Goal: Communication & Community: Participate in discussion

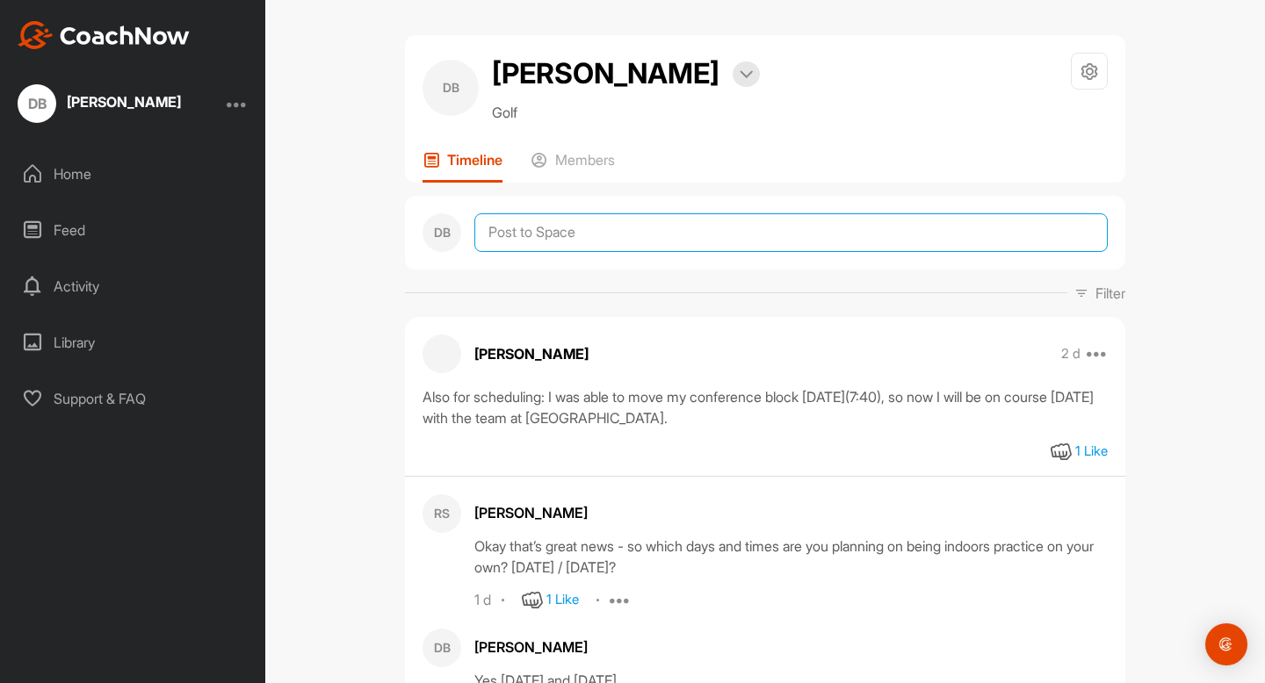
click at [700, 249] on textarea at bounding box center [790, 232] width 633 height 39
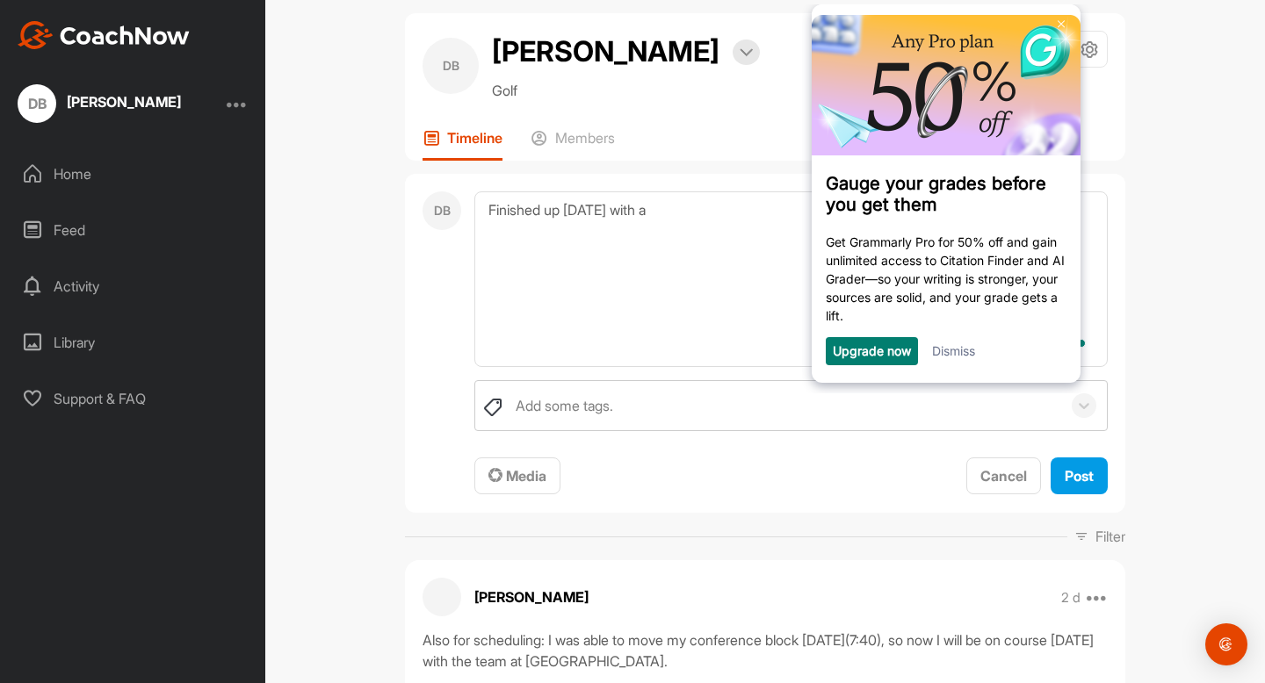
click at [963, 358] on link "Dismiss" at bounding box center [953, 350] width 43 height 15
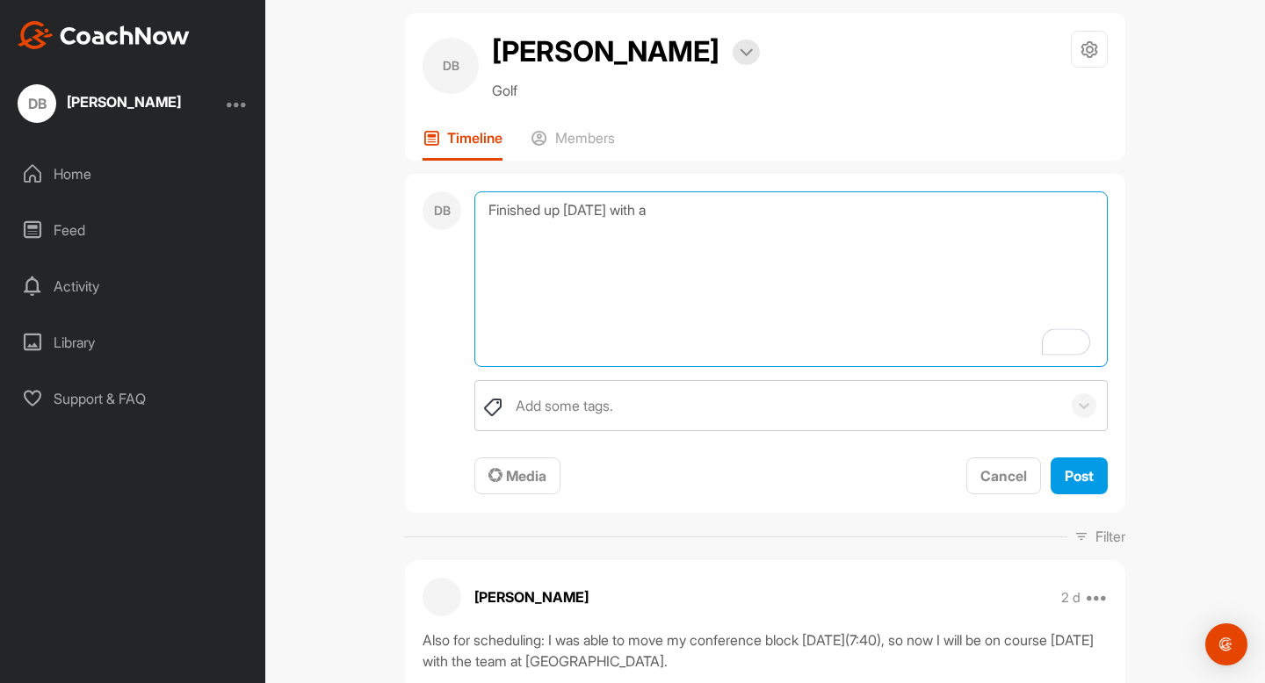
click at [867, 248] on textarea "Finished up [DATE] with a" at bounding box center [790, 279] width 633 height 176
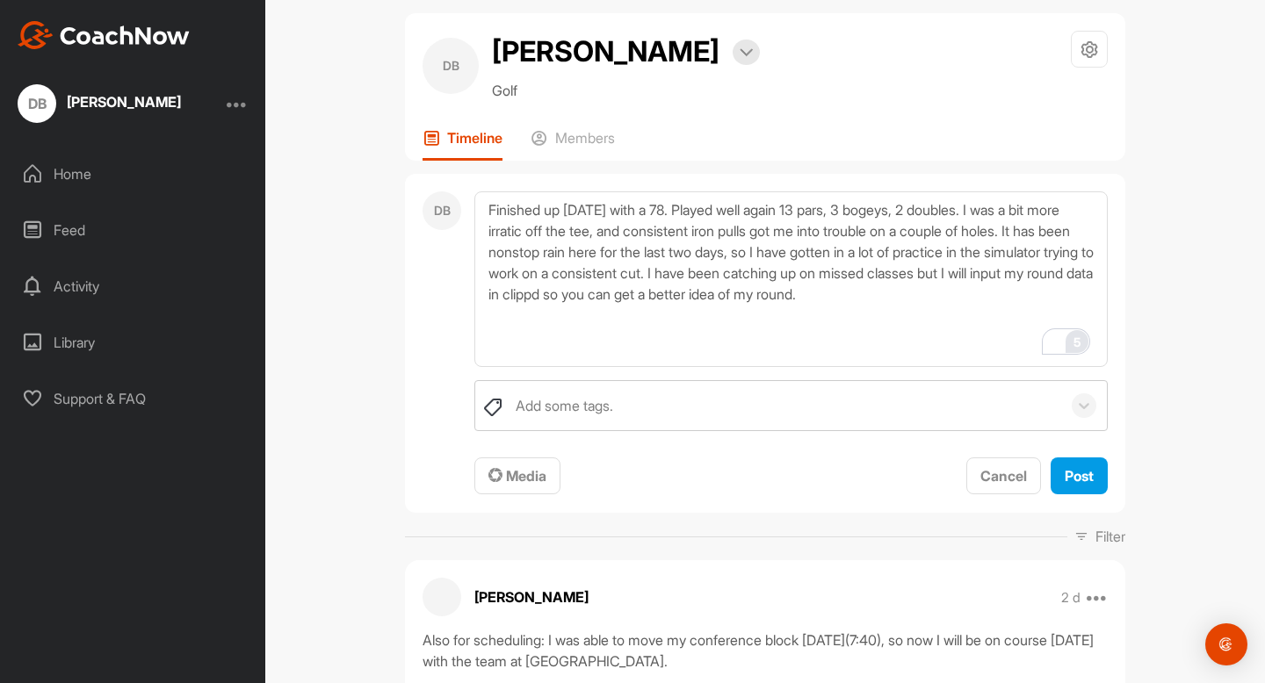
click at [1074, 336] on div "5" at bounding box center [1076, 341] width 19 height 19
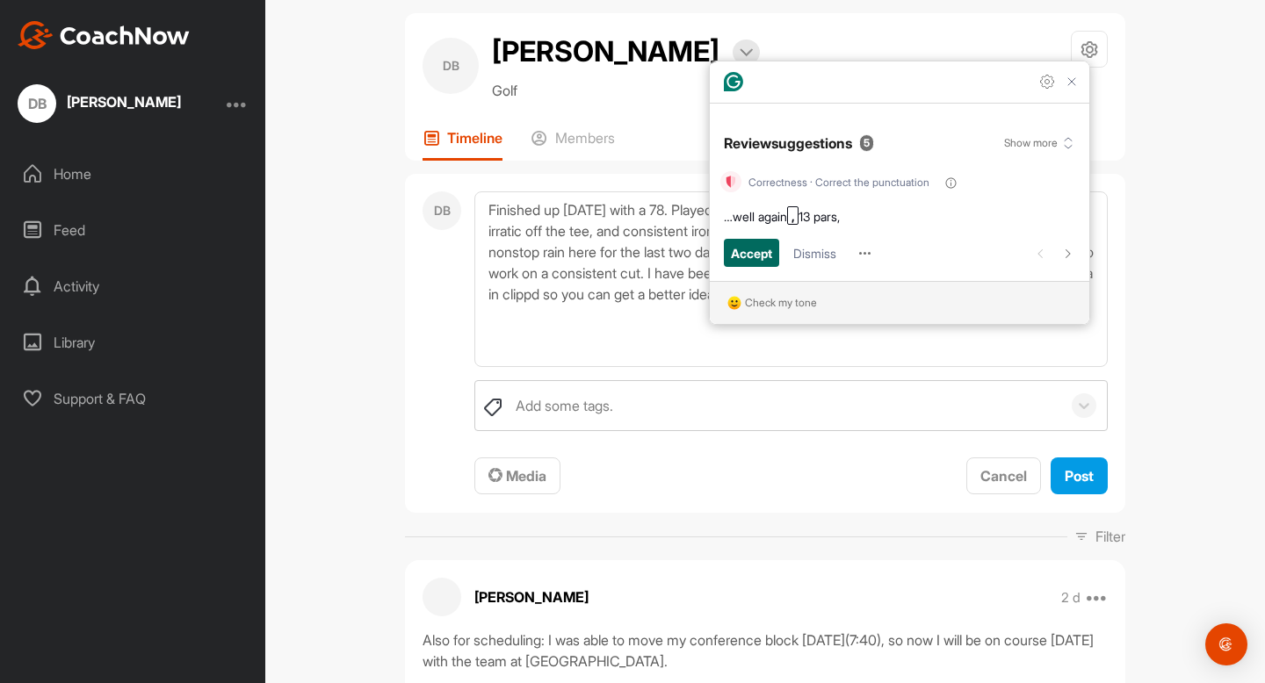
click at [745, 253] on span "Accept" at bounding box center [751, 252] width 41 height 19
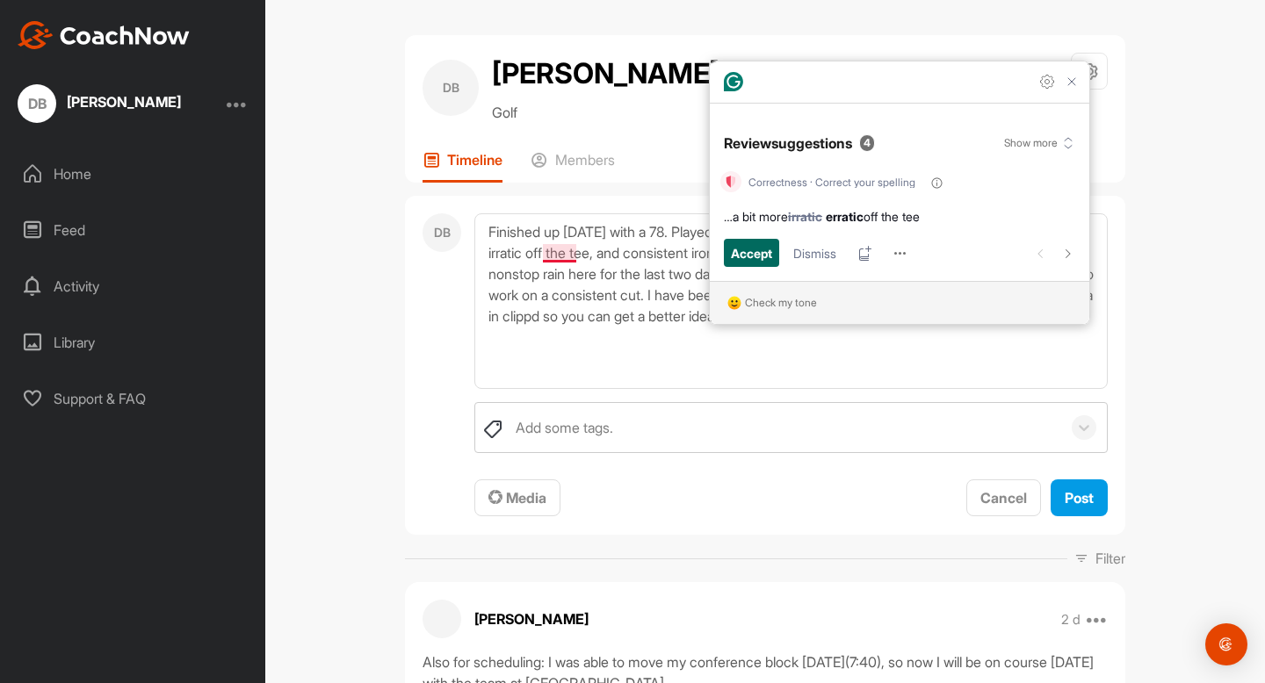
click at [745, 253] on span "Accept" at bounding box center [751, 252] width 41 height 19
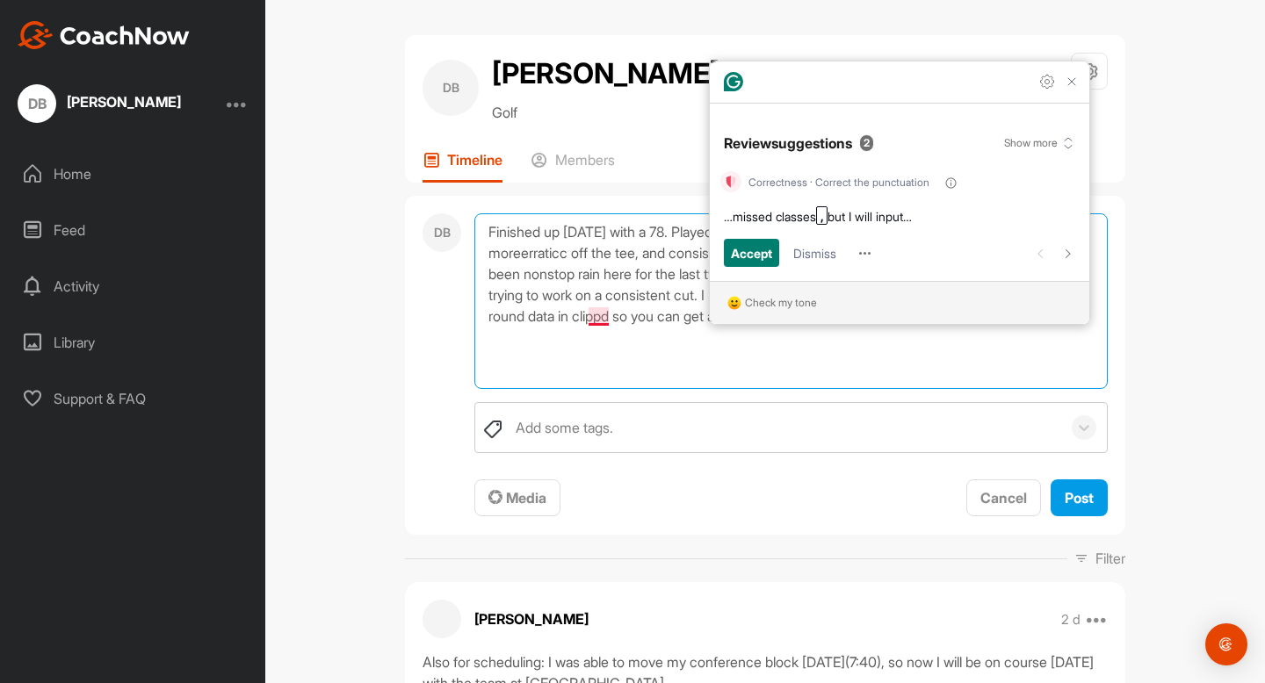
scroll to position [6, 0]
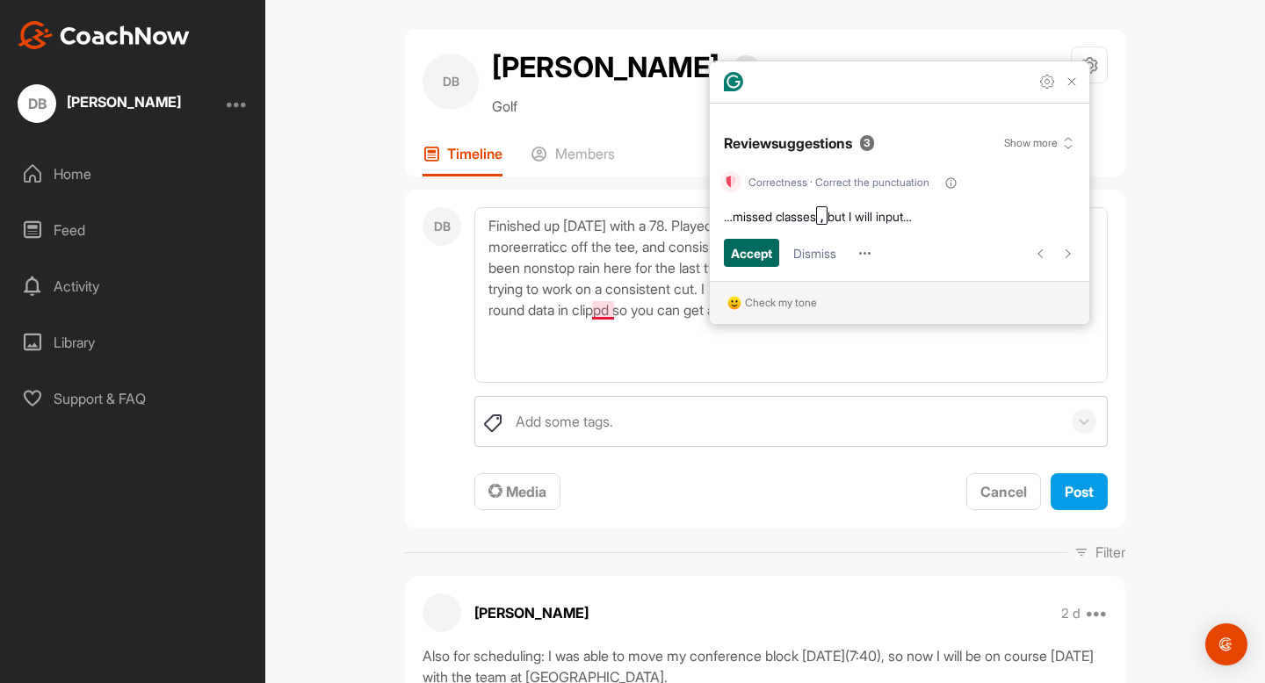
click at [744, 253] on span "Accept" at bounding box center [751, 252] width 41 height 19
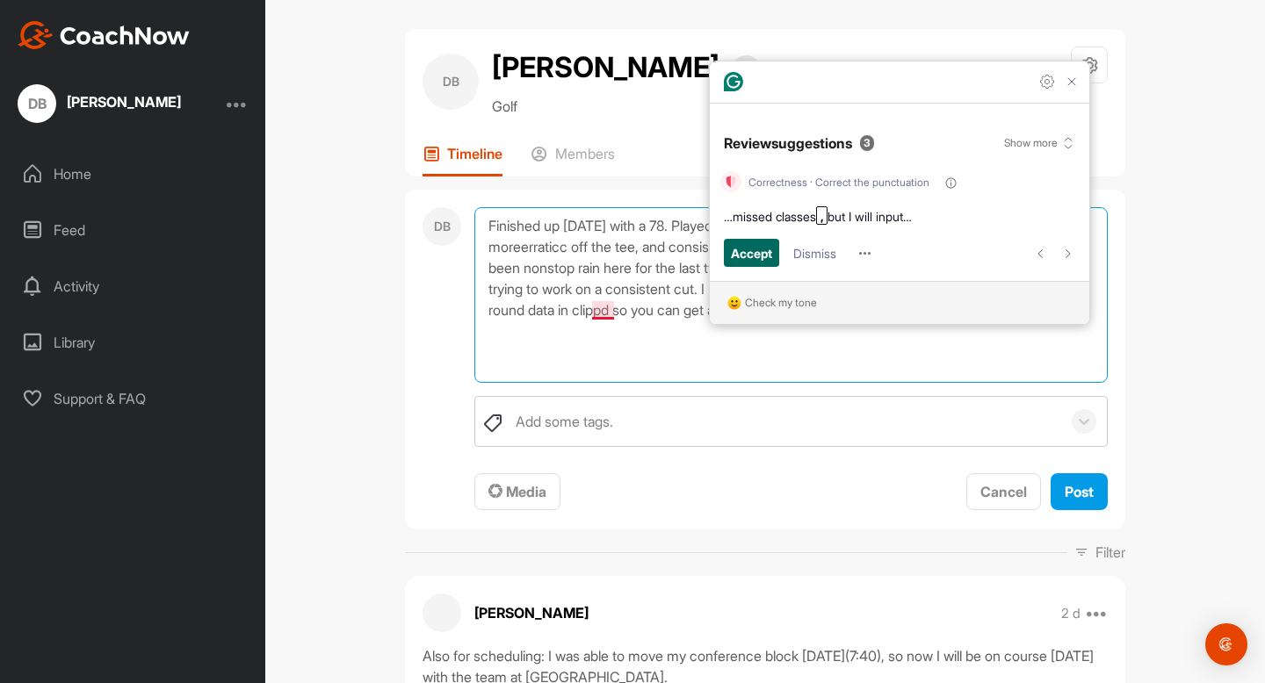
scroll to position [13, 0]
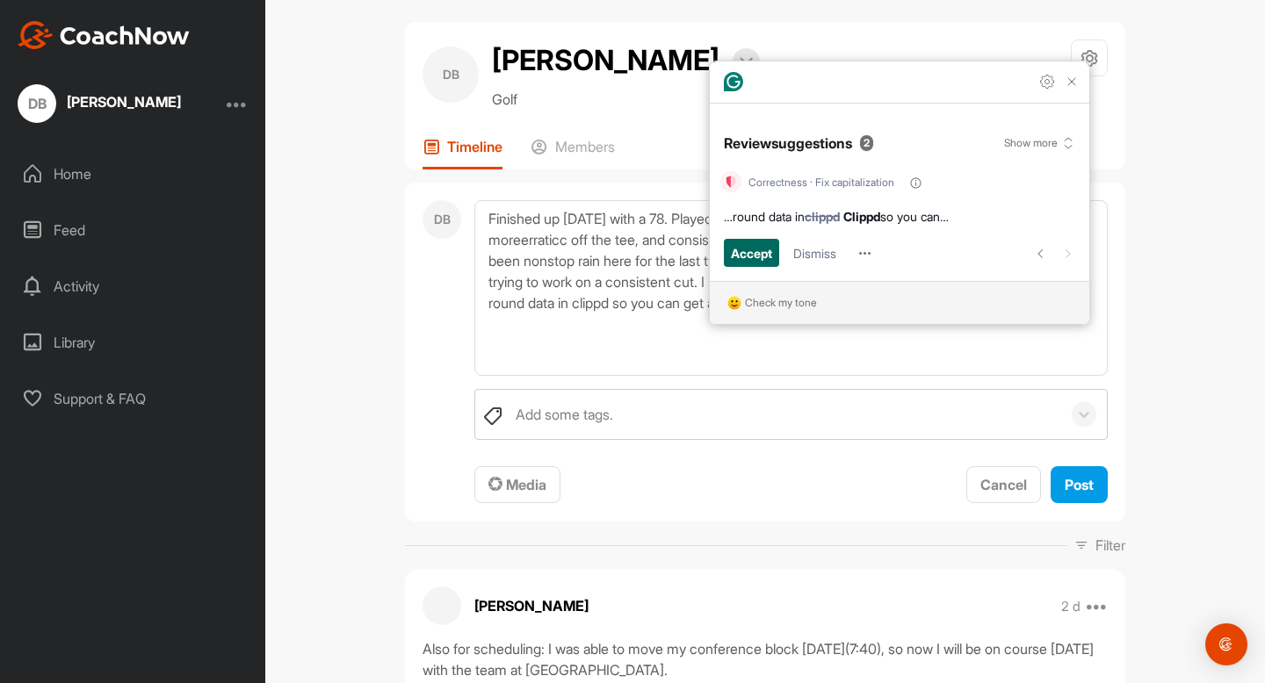
click at [744, 253] on span "Accept" at bounding box center [751, 252] width 41 height 19
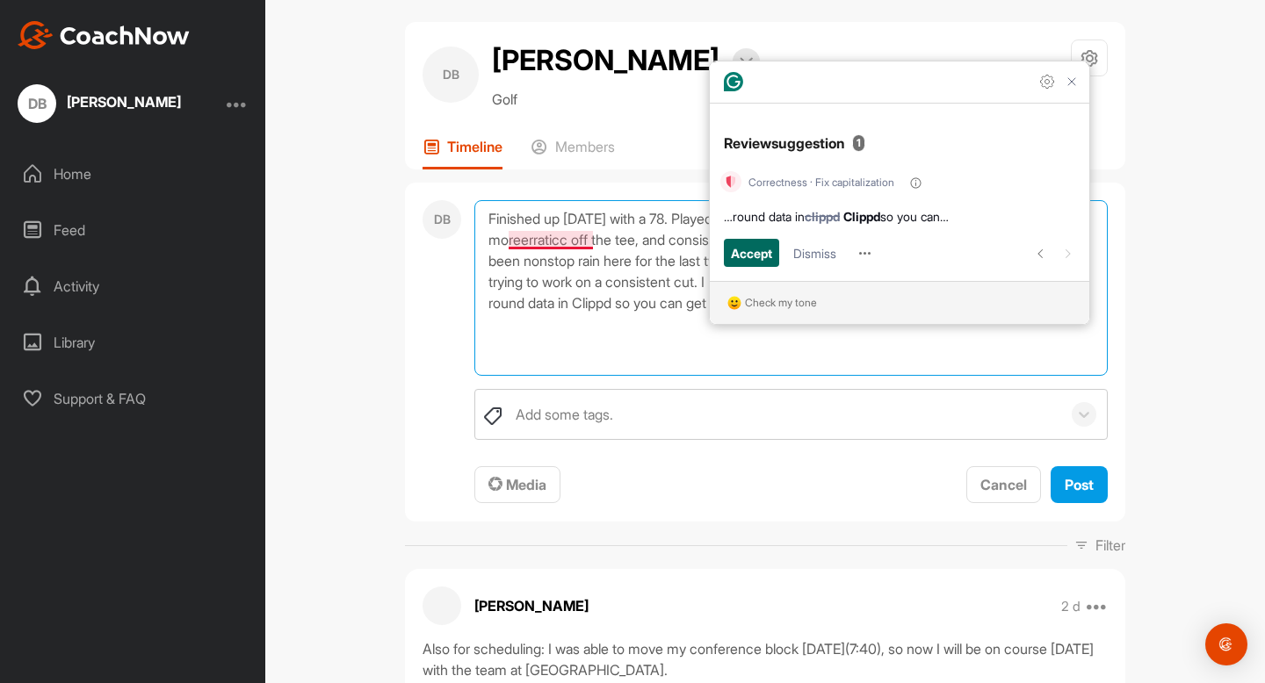
scroll to position [0, 0]
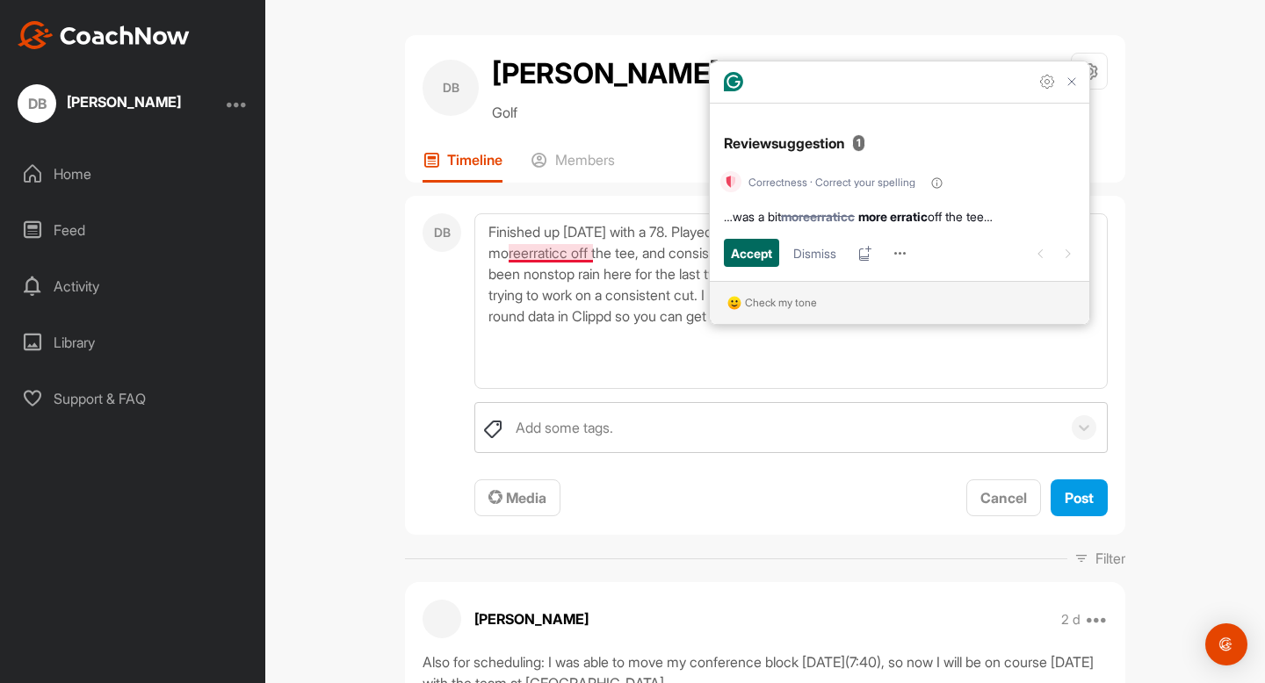
click at [751, 251] on span "Accept" at bounding box center [751, 252] width 41 height 19
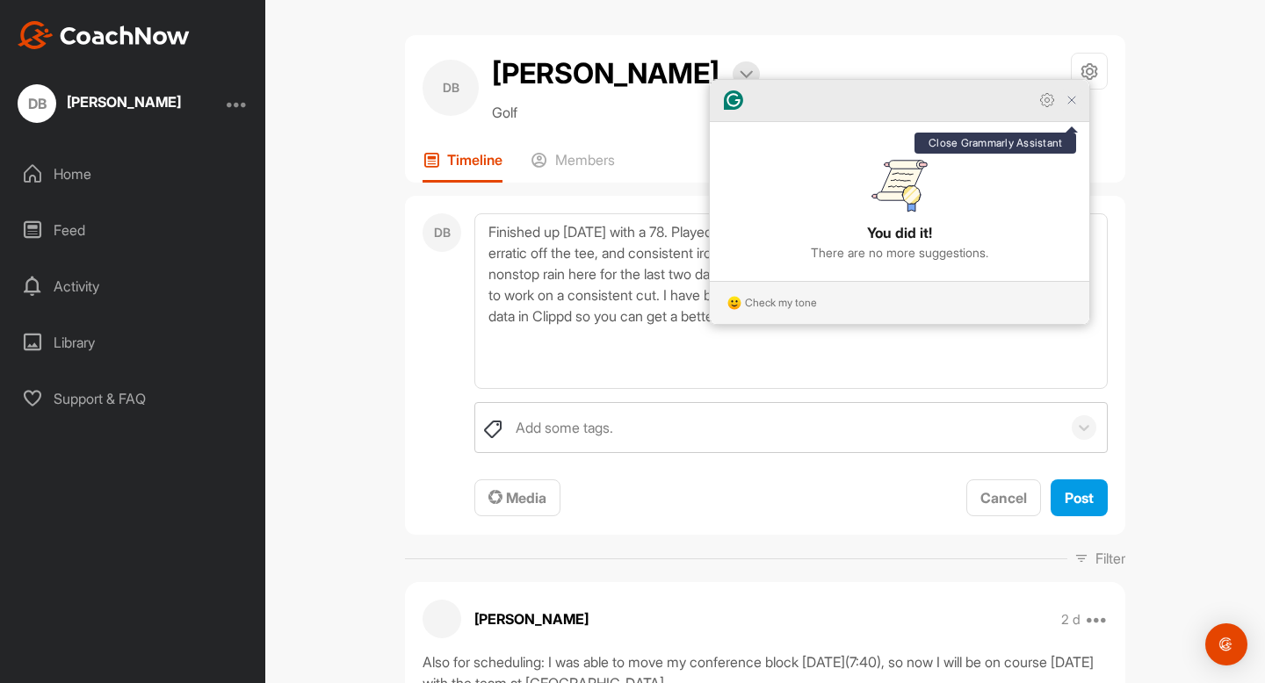
click at [1068, 104] on icon "Close Grammarly Assistant" at bounding box center [1071, 100] width 7 height 7
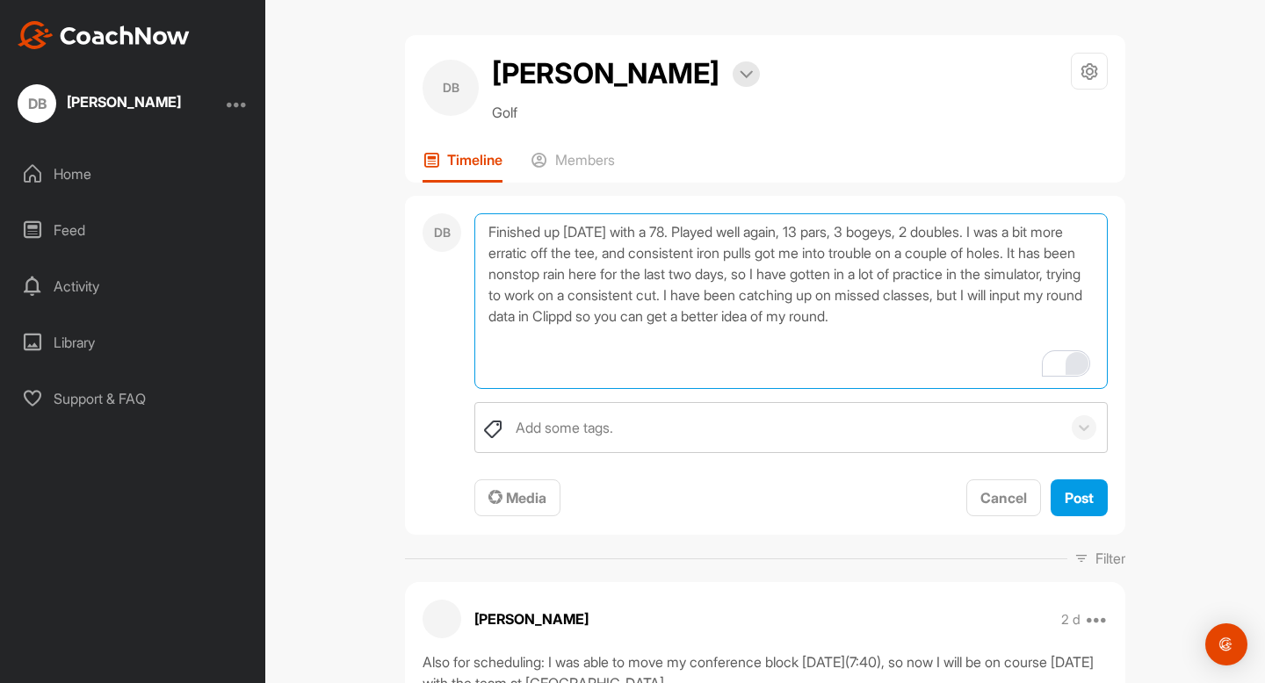
click at [603, 350] on textarea "Finished up [DATE] with a 78. Played well again, 13 pars, 3 bogeys, 2 doubles. …" at bounding box center [790, 301] width 633 height 176
click at [705, 232] on textarea "Finished up [DATE] with a 78. Played well again, 13 pars, 3 bogeys, 2 doubles. …" at bounding box center [790, 301] width 633 height 176
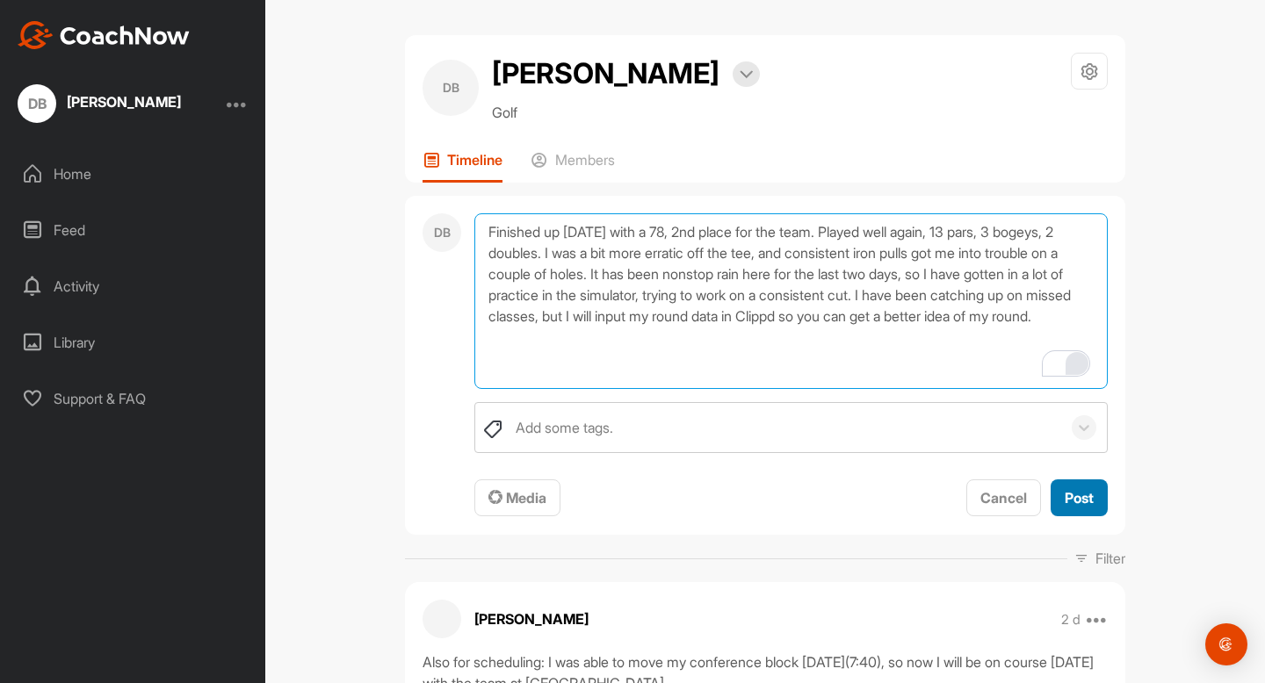
type textarea "Finished up [DATE] with a 78, 2nd place for the team. Played well again, 13 par…"
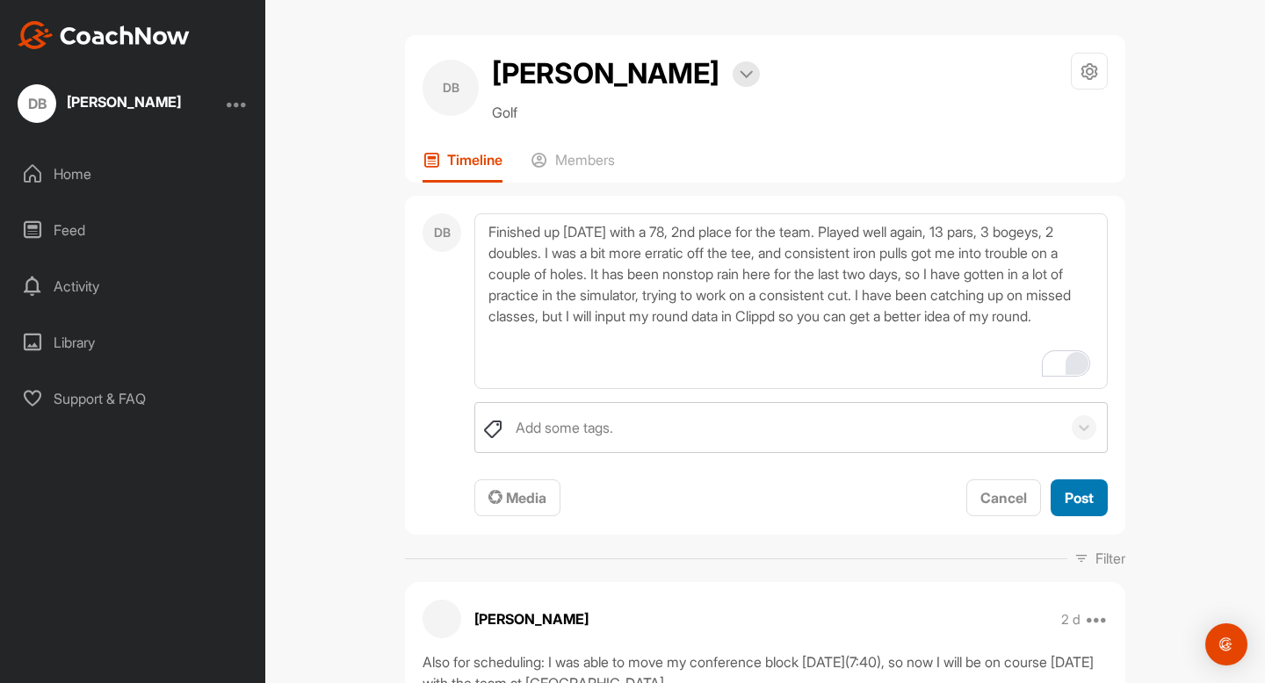
click at [1065, 498] on span "Post" at bounding box center [1079, 498] width 29 height 18
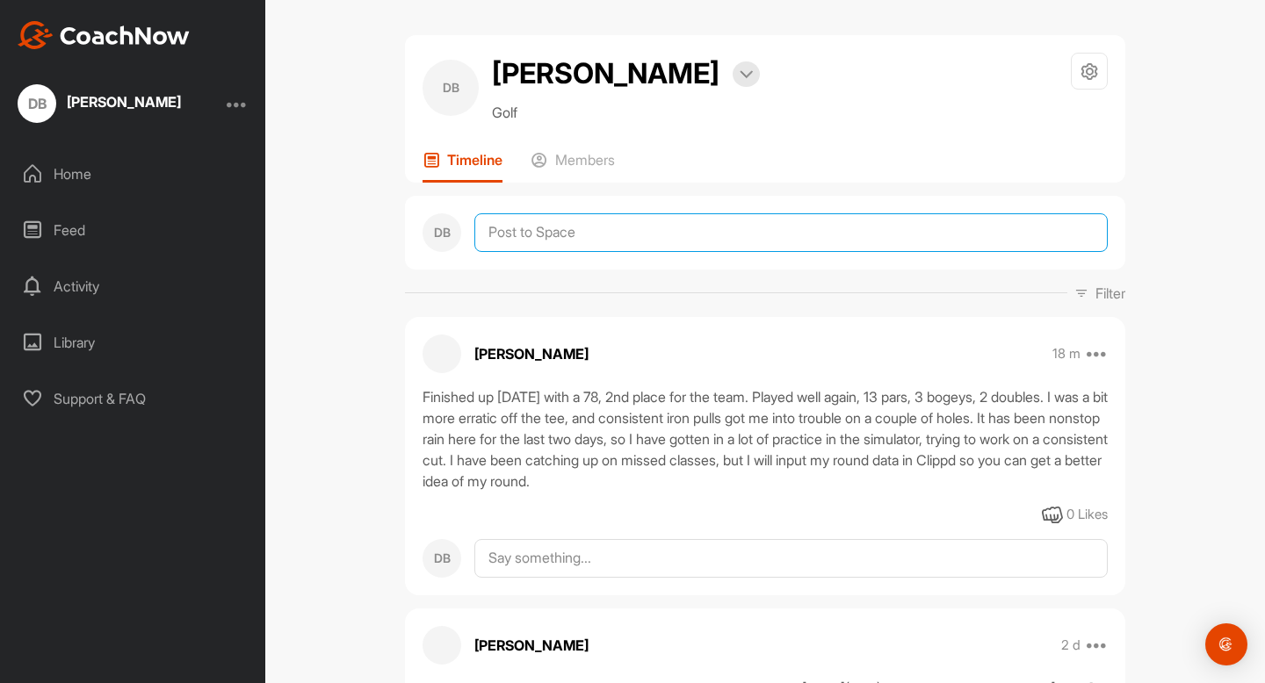
click at [837, 231] on textarea at bounding box center [790, 232] width 633 height 39
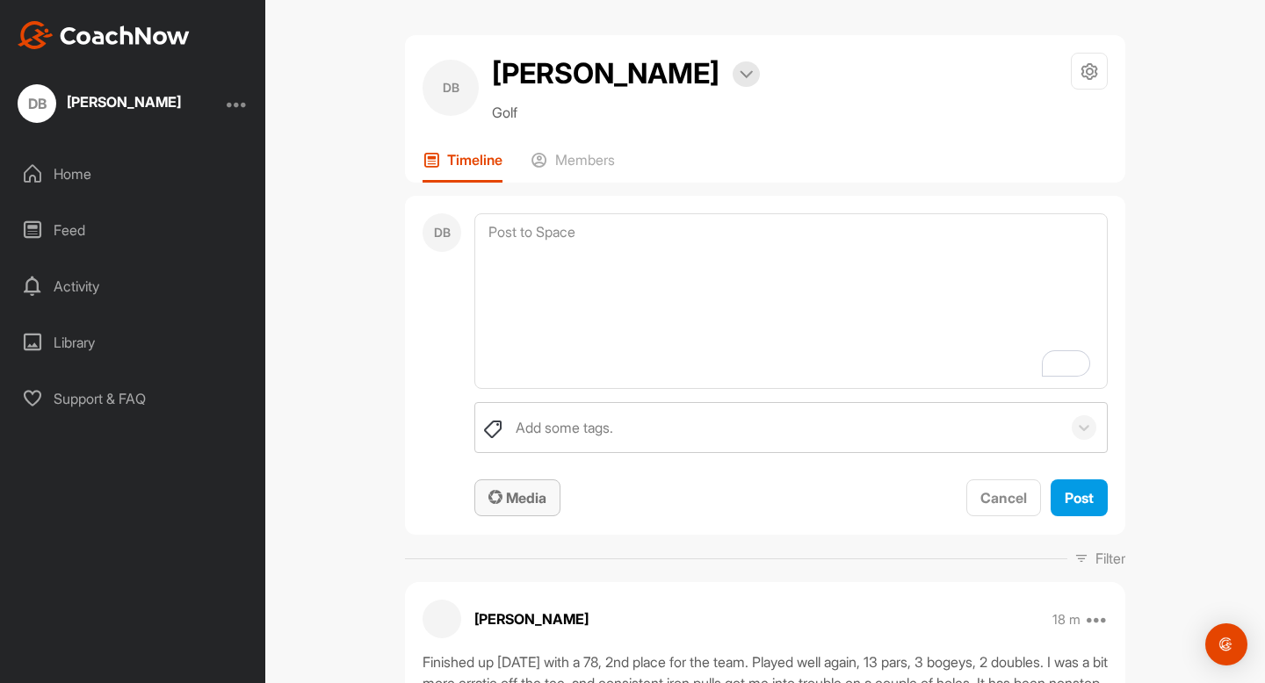
click at [506, 505] on span "Media" at bounding box center [517, 498] width 58 height 18
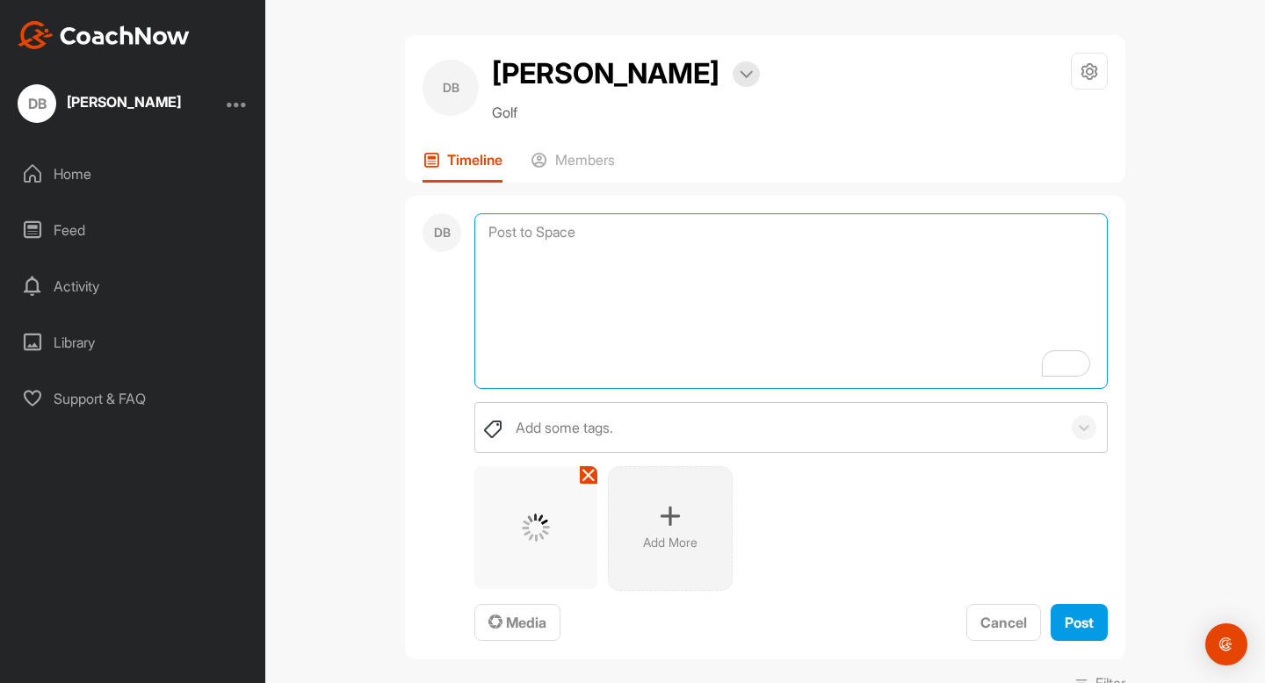
click at [520, 238] on textarea "To enrich screen reader interactions, please activate Accessibility in Grammarl…" at bounding box center [790, 301] width 633 height 176
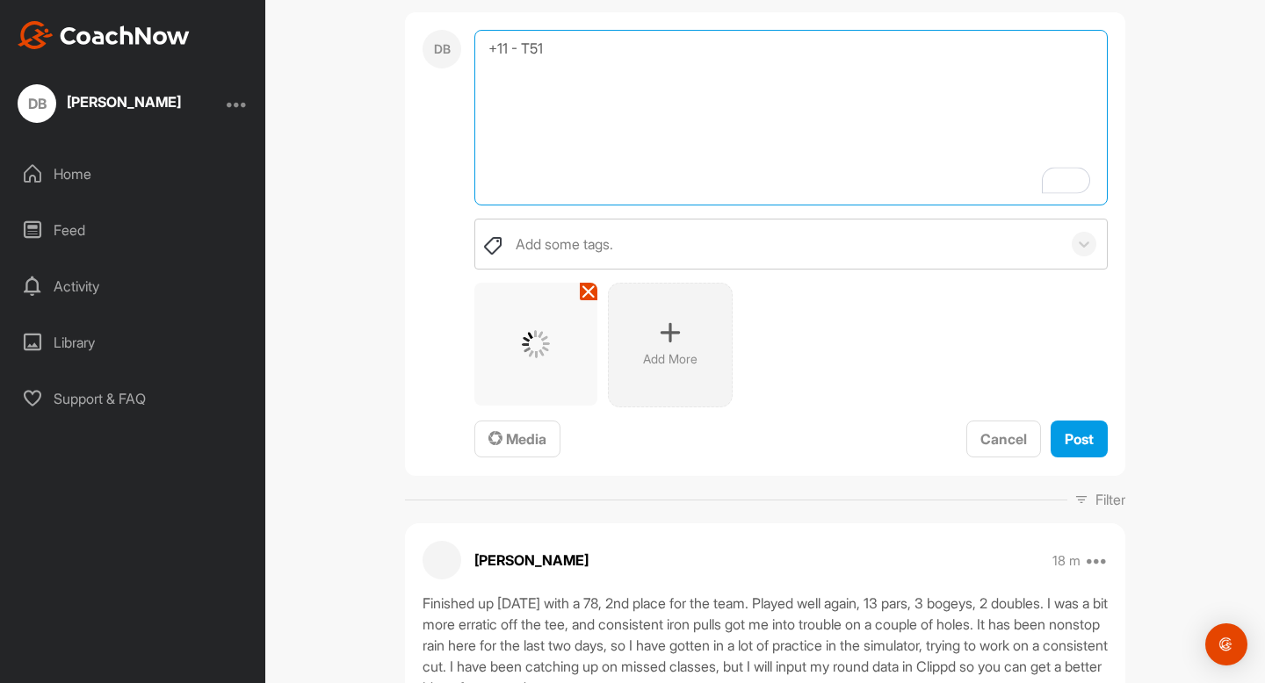
scroll to position [242, 0]
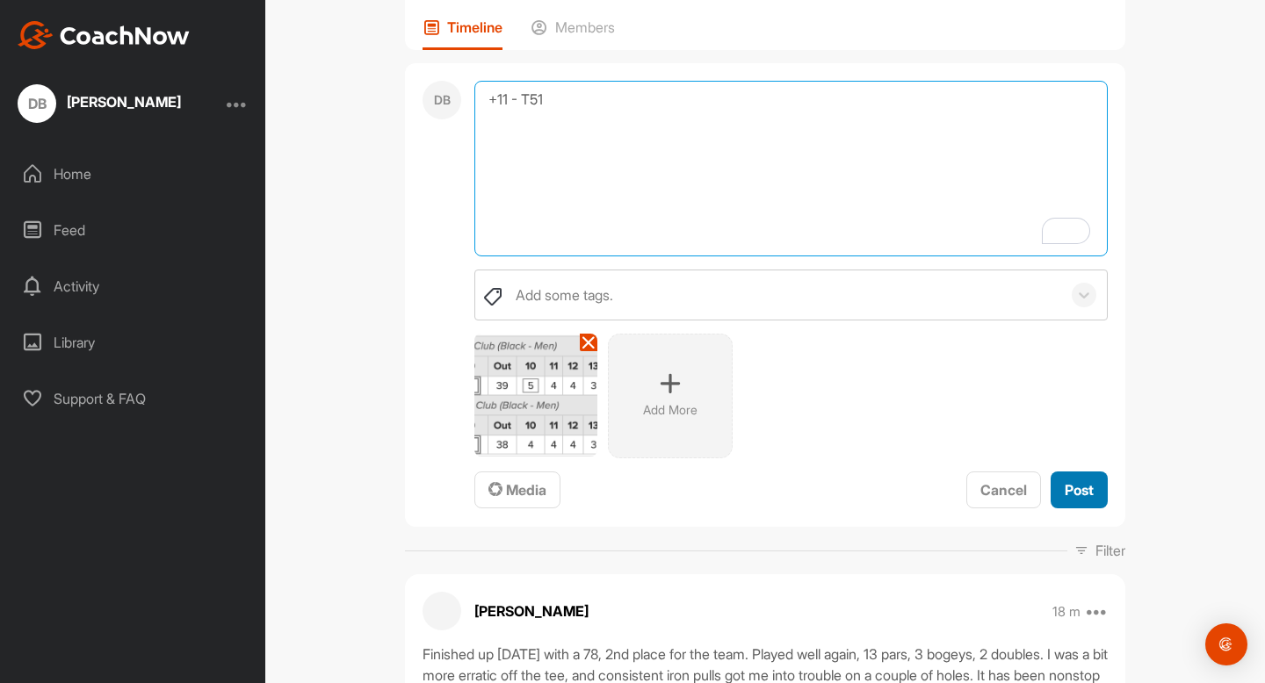
type textarea "+11 - T51"
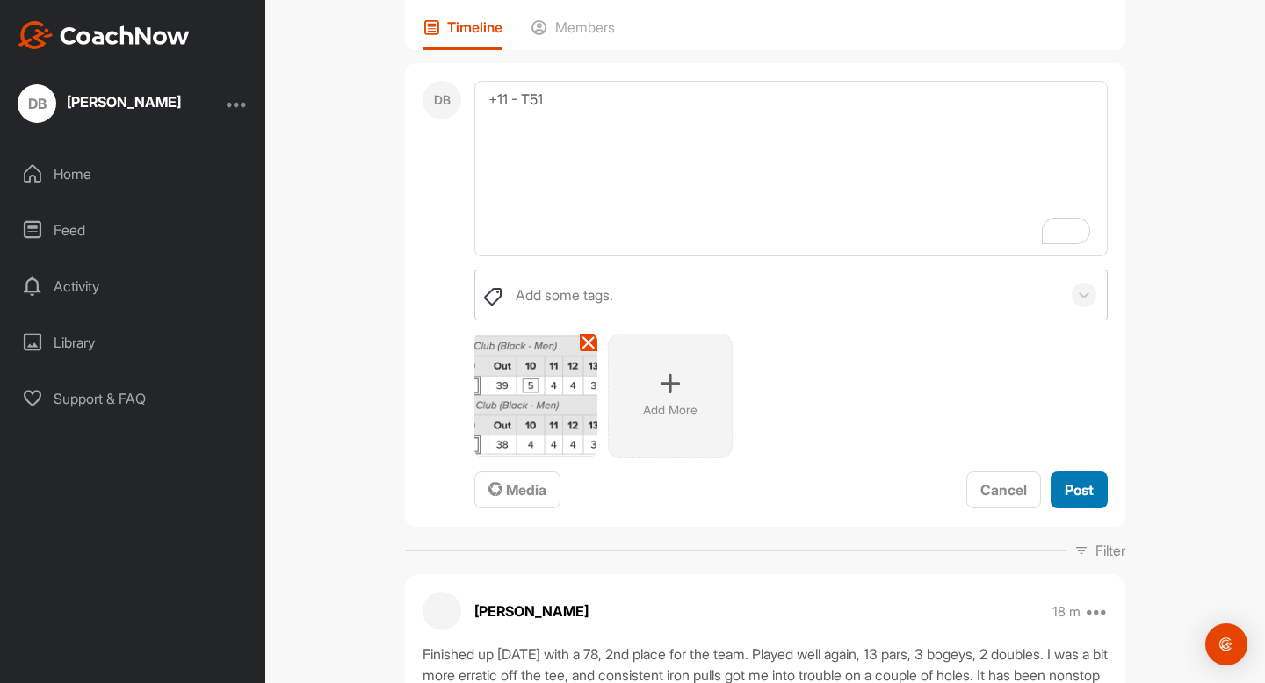
click at [1093, 489] on span "Post" at bounding box center [1079, 490] width 29 height 18
